Goal: Task Accomplishment & Management: Manage account settings

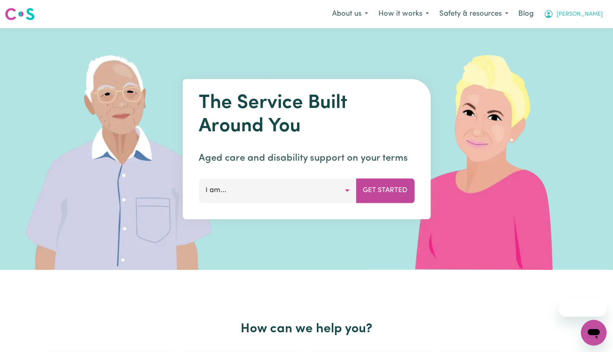
click at [587, 17] on span "[PERSON_NAME]" at bounding box center [580, 14] width 46 height 9
click at [569, 42] on link "Logout" at bounding box center [576, 46] width 64 height 15
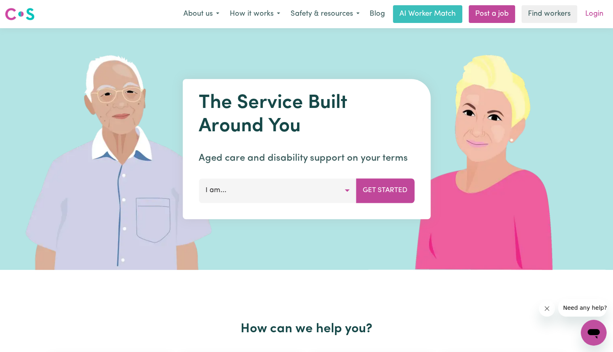
click at [596, 16] on link "Login" at bounding box center [594, 14] width 28 height 18
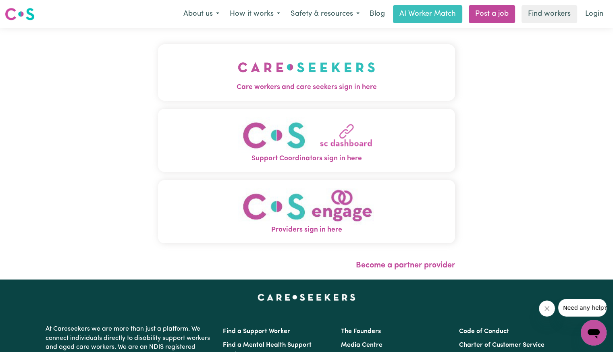
click at [238, 60] on img "Care workers and care seekers sign in here" at bounding box center [306, 67] width 137 height 30
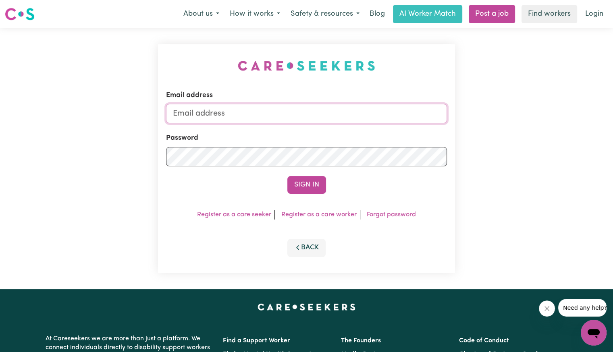
click at [238, 111] on input "Email address" at bounding box center [306, 113] width 281 height 19
drag, startPoint x: 217, startPoint y: 111, endPoint x: 554, endPoint y: 164, distance: 341.9
click at [537, 154] on div "Email address [EMAIL_ADDRESS][DOMAIN_NAME] Password Sign In Register as a care …" at bounding box center [306, 158] width 613 height 261
type input "[EMAIL_ADDRESS][DOMAIN_NAME]"
click at [287, 176] on button "Sign In" at bounding box center [306, 185] width 39 height 18
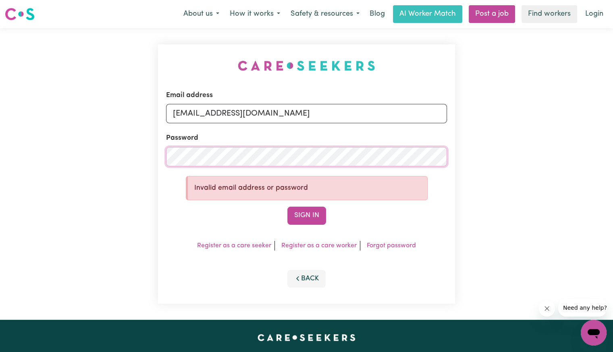
click at [146, 145] on div "Email address [EMAIL_ADDRESS][DOMAIN_NAME] Password Invalid email address or pa…" at bounding box center [306, 174] width 613 height 292
click at [287, 207] on button "Sign In" at bounding box center [306, 216] width 39 height 18
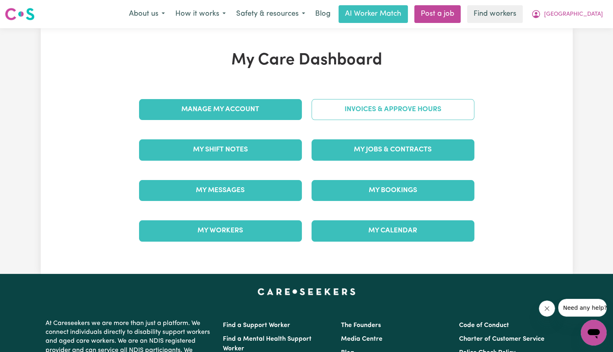
click at [330, 114] on link "Invoices & Approve Hours" at bounding box center [393, 109] width 163 height 21
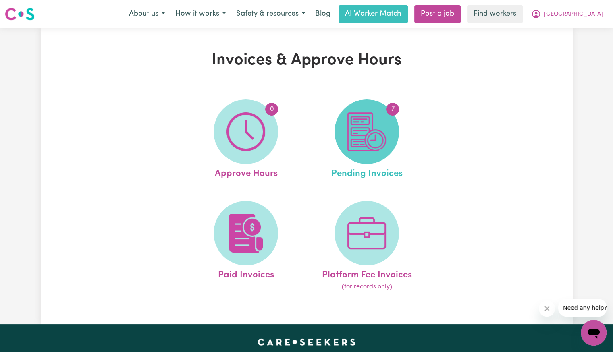
click at [343, 125] on span "7" at bounding box center [366, 132] width 64 height 64
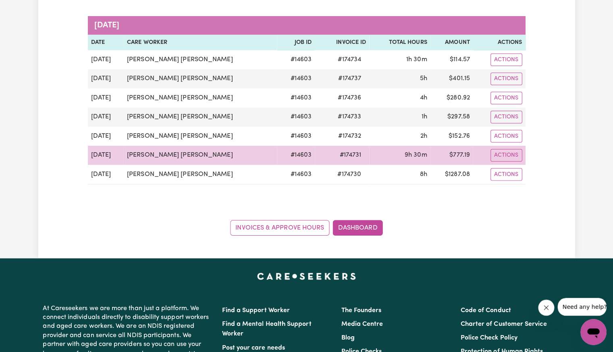
scroll to position [81, 0]
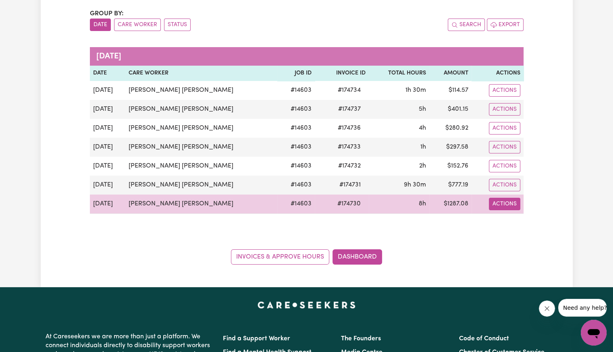
click at [513, 207] on button "Actions" at bounding box center [504, 204] width 31 height 12
click at [514, 218] on link "Download Invoice" at bounding box center [540, 222] width 74 height 16
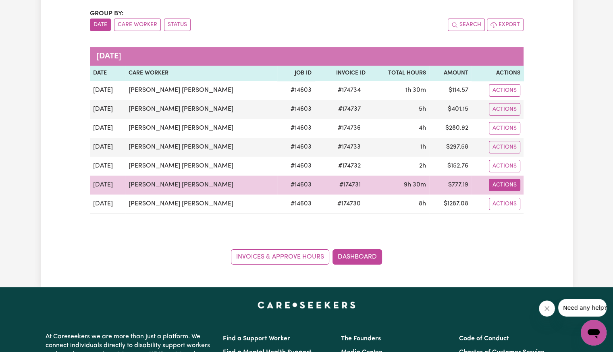
click at [503, 179] on button "Actions" at bounding box center [504, 185] width 31 height 12
click at [514, 201] on link "Download Invoice" at bounding box center [540, 203] width 74 height 16
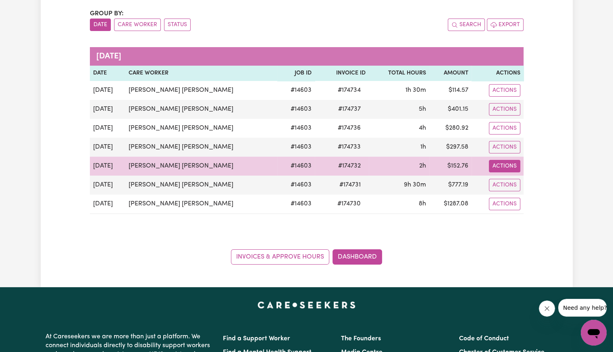
click at [509, 165] on button "Actions" at bounding box center [504, 166] width 31 height 12
click at [513, 183] on link "Download Invoice" at bounding box center [540, 185] width 74 height 16
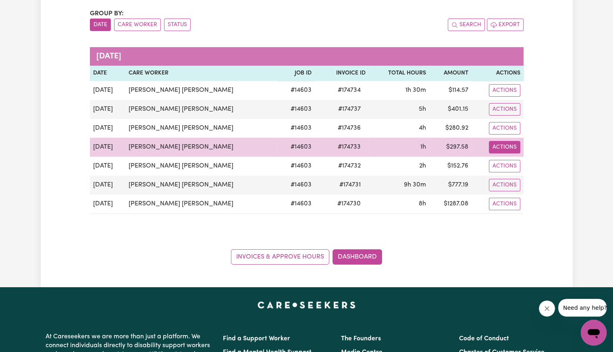
click at [509, 147] on button "Actions" at bounding box center [504, 147] width 31 height 12
click at [515, 161] on link "Download Invoice" at bounding box center [540, 166] width 74 height 16
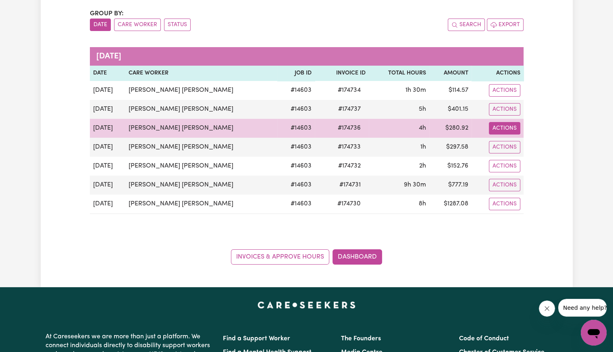
click at [509, 129] on button "Actions" at bounding box center [504, 128] width 31 height 12
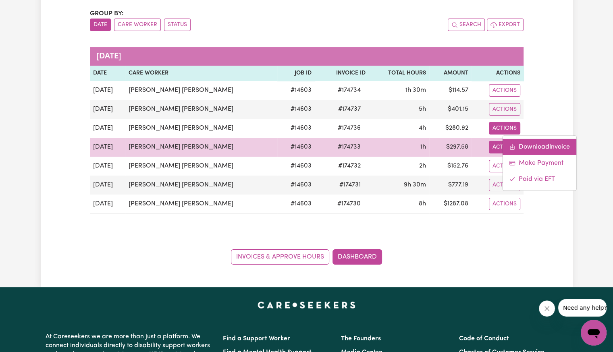
click at [514, 148] on link "Download Invoice" at bounding box center [540, 147] width 74 height 16
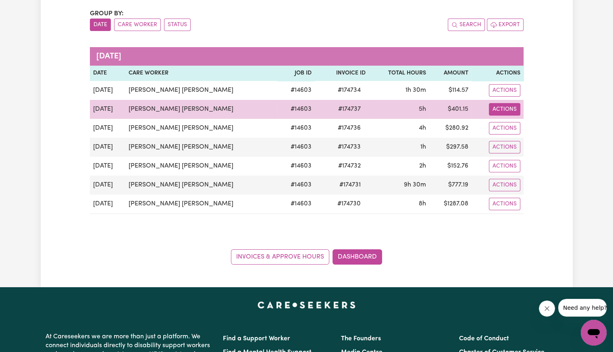
click at [507, 112] on button "Actions" at bounding box center [504, 109] width 31 height 12
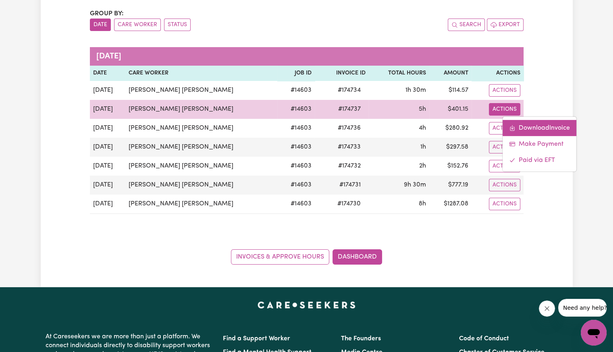
drag, startPoint x: 508, startPoint y: 114, endPoint x: 511, endPoint y: 123, distance: 9.1
click at [511, 123] on link "Download Invoice" at bounding box center [540, 128] width 74 height 16
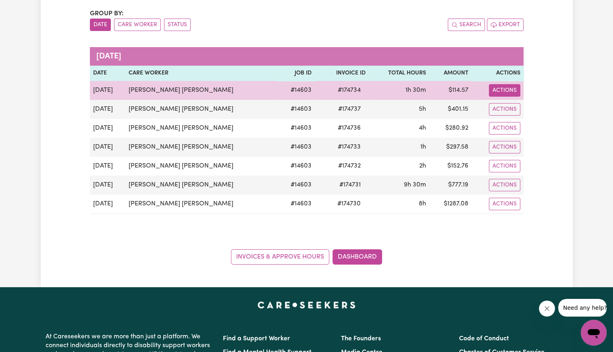
click at [506, 93] on button "Actions" at bounding box center [504, 90] width 31 height 12
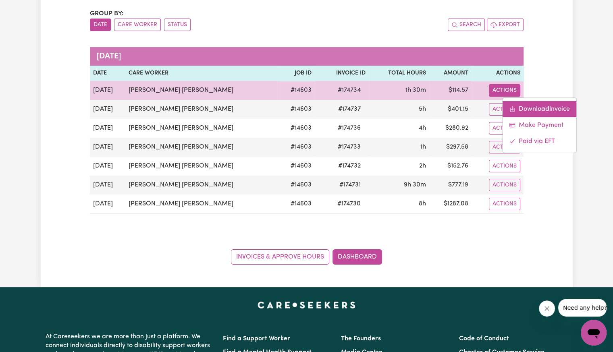
click at [510, 105] on link "Download Invoice" at bounding box center [540, 109] width 74 height 16
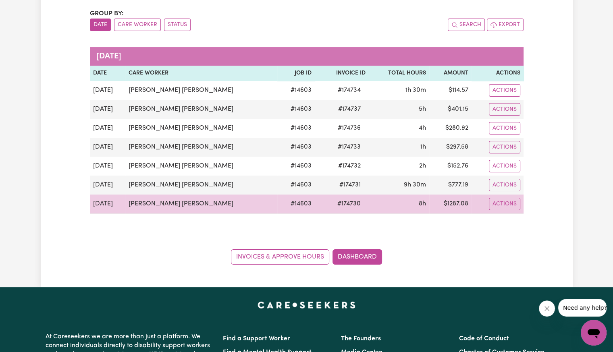
click at [332, 206] on span "# 174730" at bounding box center [348, 204] width 33 height 10
copy span "174730"
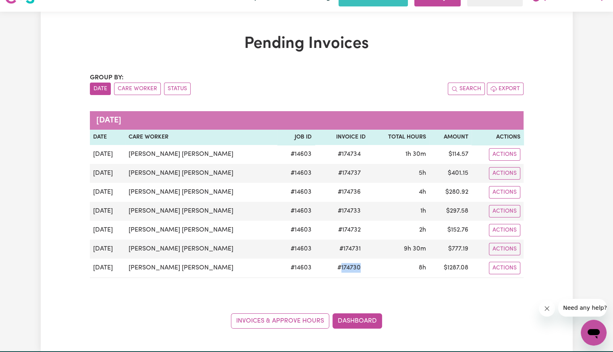
scroll to position [0, 0]
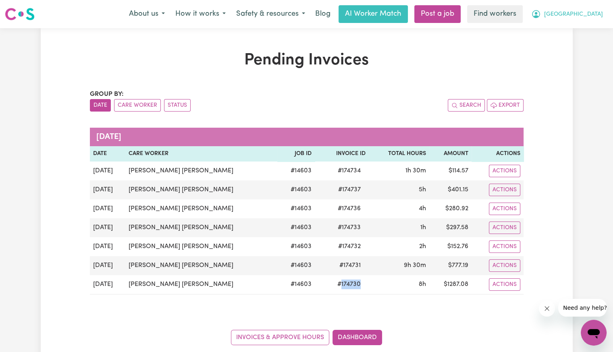
click at [596, 17] on span "[GEOGRAPHIC_DATA]" at bounding box center [573, 14] width 59 height 9
click at [579, 44] on link "Logout" at bounding box center [576, 46] width 64 height 15
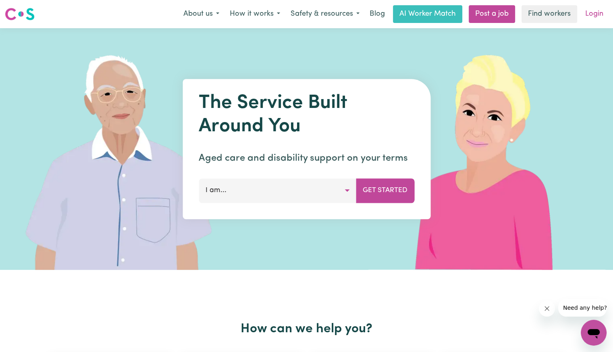
click at [602, 13] on link "Login" at bounding box center [594, 14] width 28 height 18
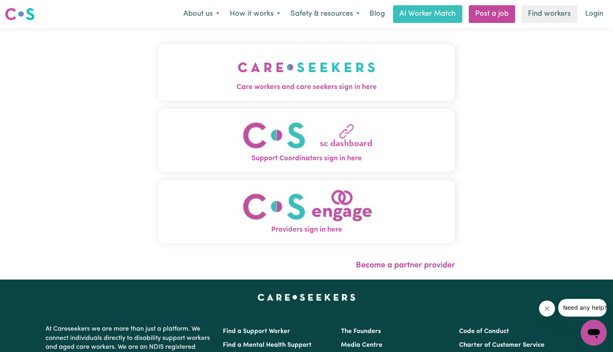
click at [221, 83] on span "Care workers and care seekers sign in here" at bounding box center [306, 87] width 297 height 10
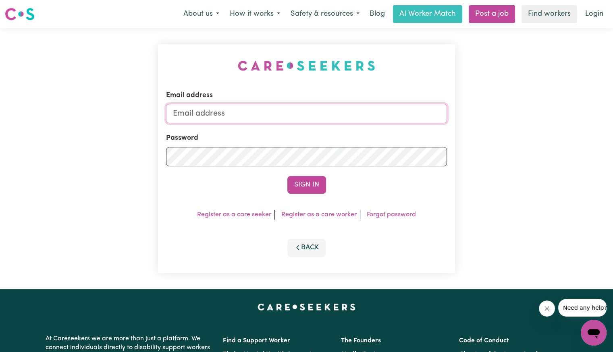
click at [295, 113] on input "Email address" at bounding box center [306, 113] width 281 height 19
type input "[EMAIL_ADDRESS][PERSON_NAME][PERSON_NAME][DOMAIN_NAME]"
click at [287, 176] on button "Sign In" at bounding box center [306, 185] width 39 height 18
